Goal: Obtain resource: Download file/media

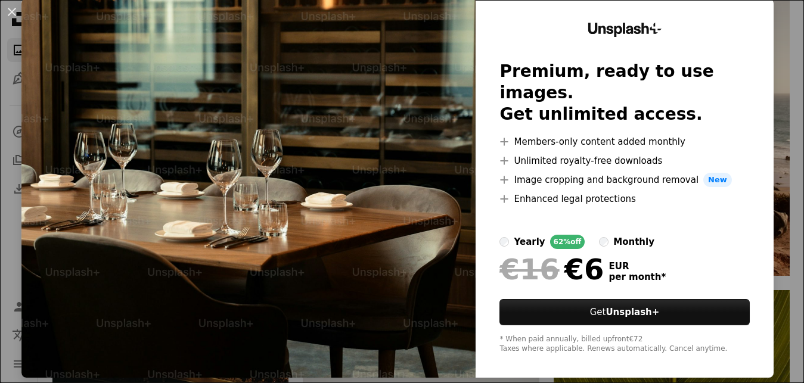
scroll to position [35, 0]
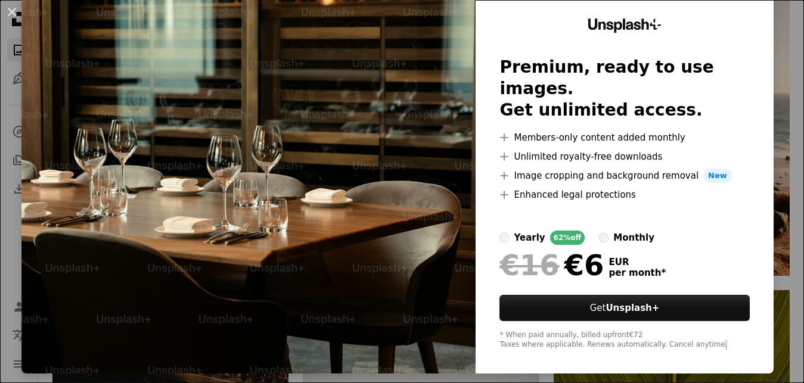
click at [793, 380] on div "An X shape Unsplash+ Premium, ready to use images. Get unlimited access. A plus…" at bounding box center [402, 191] width 804 height 383
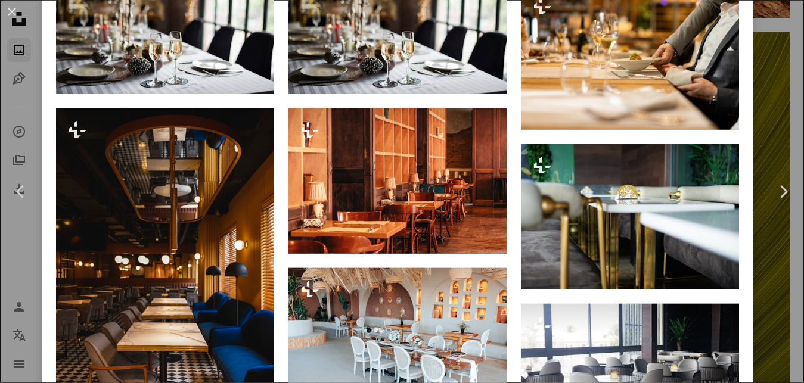
scroll to position [3255, 0]
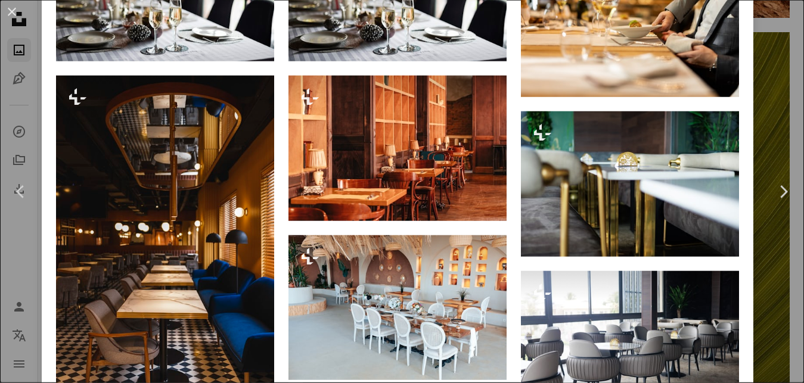
click at [771, 75] on div "An X shape Chevron left Chevron right [PERSON_NAME] For Unsplash+ A heart A plu…" at bounding box center [402, 191] width 804 height 383
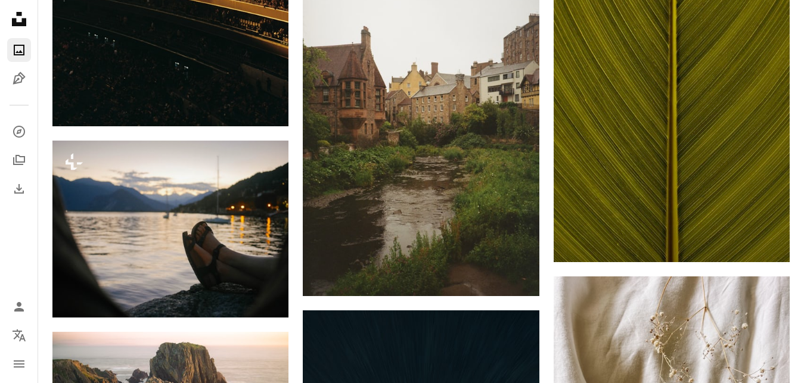
scroll to position [2204, 0]
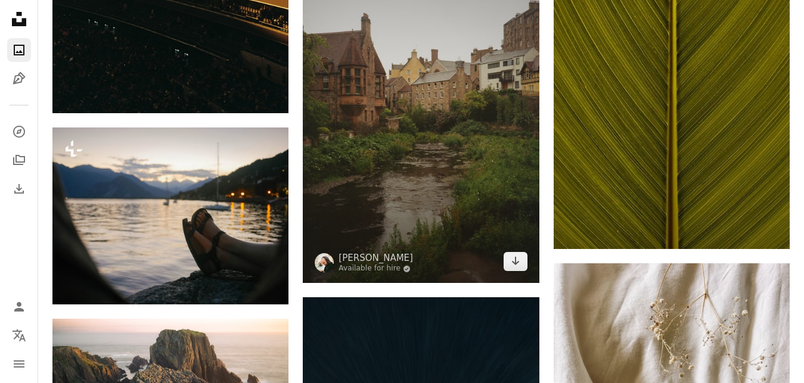
click at [439, 124] on img at bounding box center [421, 105] width 236 height 356
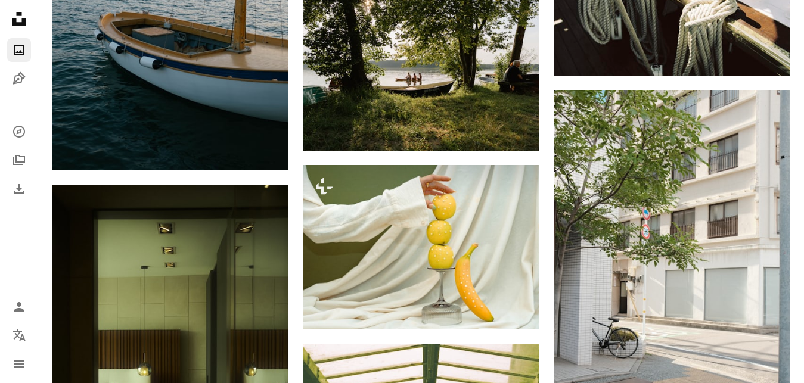
scroll to position [2873, 0]
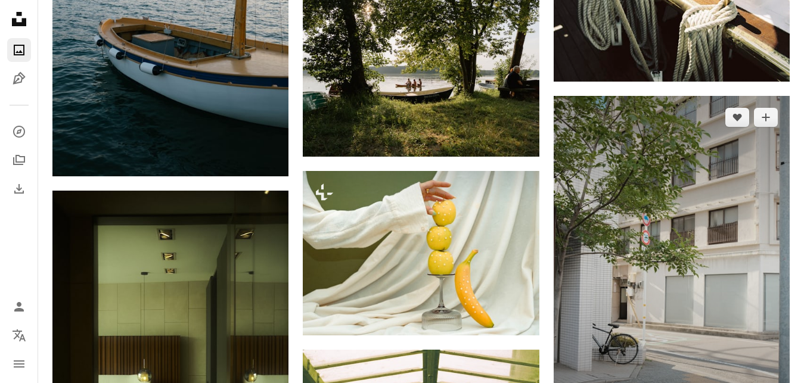
click at [722, 234] on img at bounding box center [672, 273] width 236 height 355
click at [715, 201] on img at bounding box center [672, 273] width 236 height 355
click at [669, 184] on img at bounding box center [672, 273] width 236 height 355
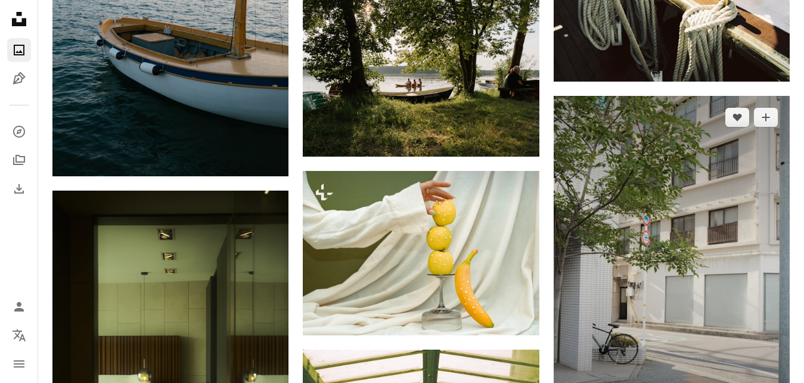
click at [669, 184] on img at bounding box center [672, 273] width 236 height 355
